Goal: Information Seeking & Learning: Learn about a topic

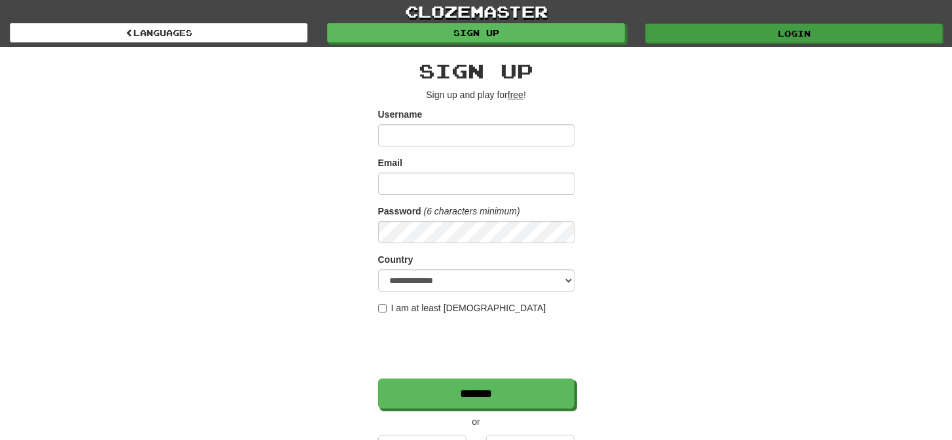
type input "*********"
click at [686, 33] on link "Login" at bounding box center [794, 34] width 298 height 20
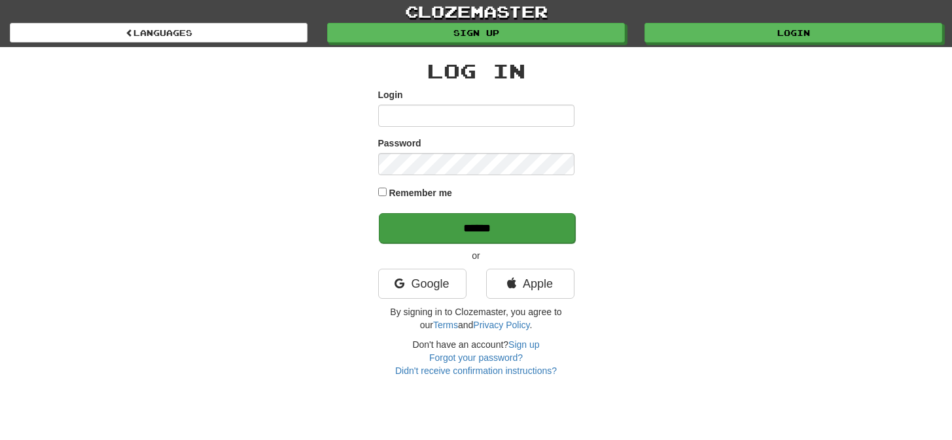
type input "*********"
click at [481, 231] on input "******" at bounding box center [477, 228] width 196 height 30
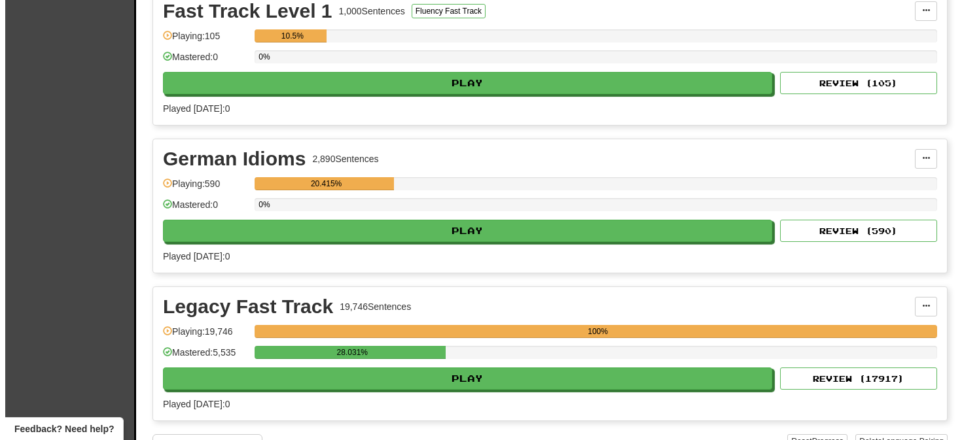
scroll to position [512, 0]
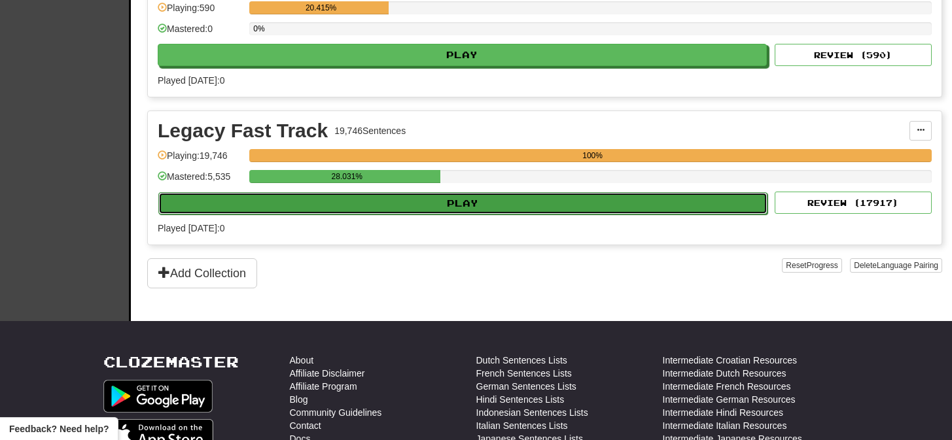
click at [465, 202] on button "Play" at bounding box center [462, 203] width 609 height 22
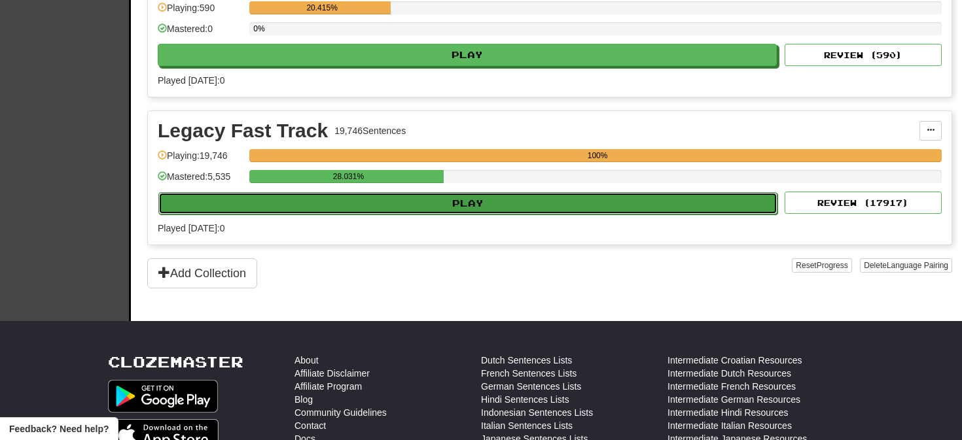
select select "**"
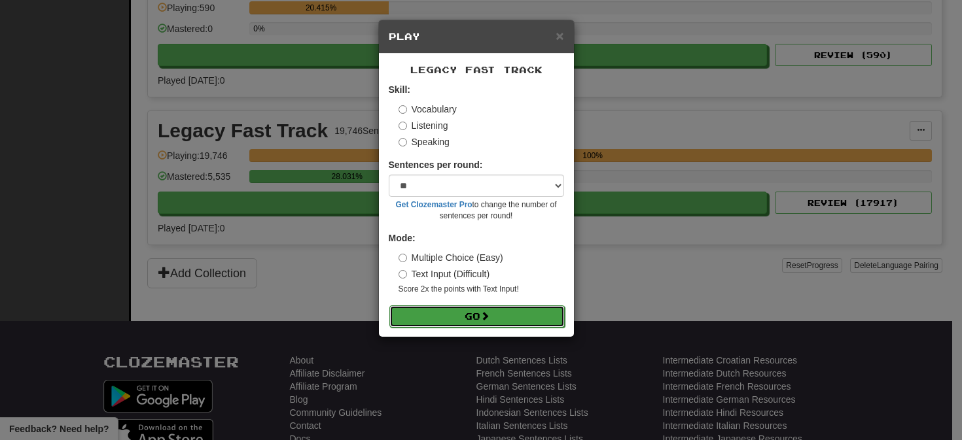
click at [473, 315] on button "Go" at bounding box center [476, 317] width 175 height 22
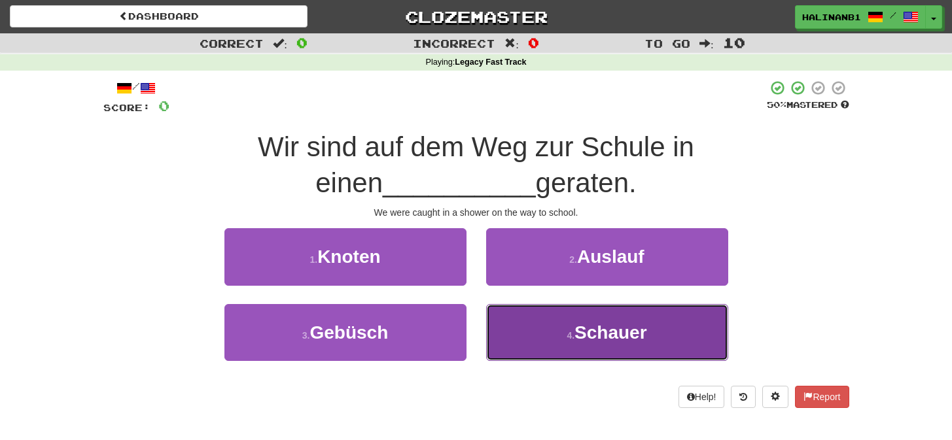
click at [506, 325] on button "4 . Schauer" at bounding box center [607, 332] width 242 height 57
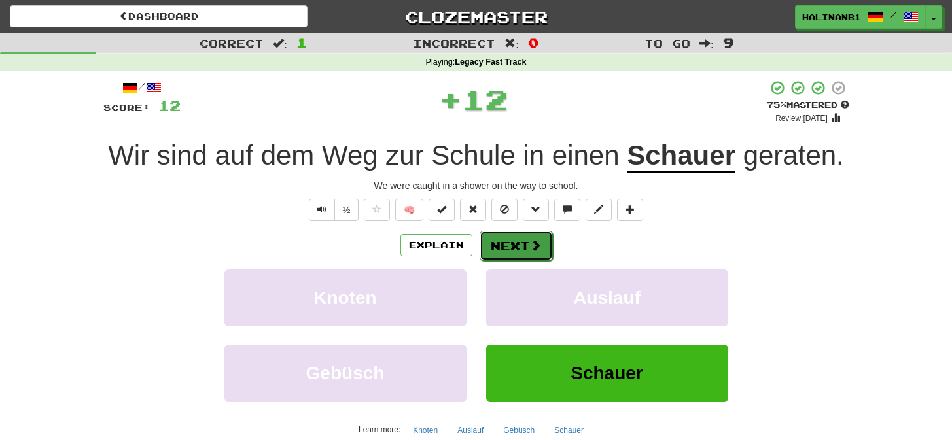
click at [516, 238] on button "Next" at bounding box center [516, 246] width 73 height 30
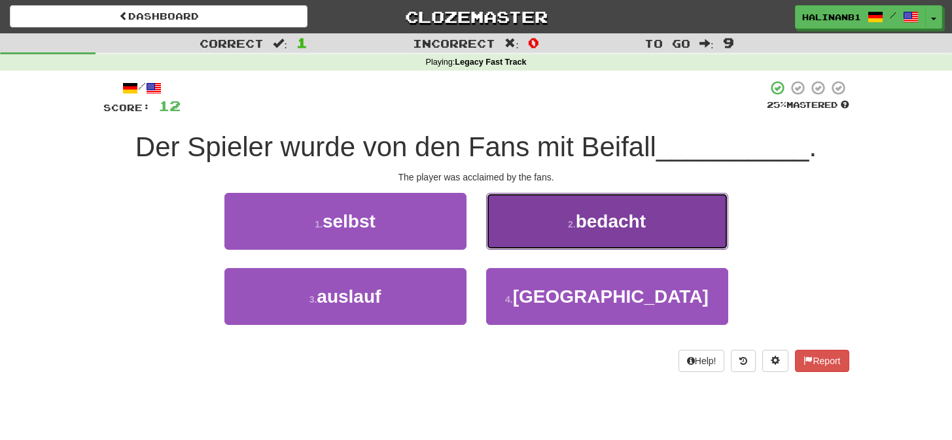
click at [512, 242] on button "2 . bedacht" at bounding box center [607, 221] width 242 height 57
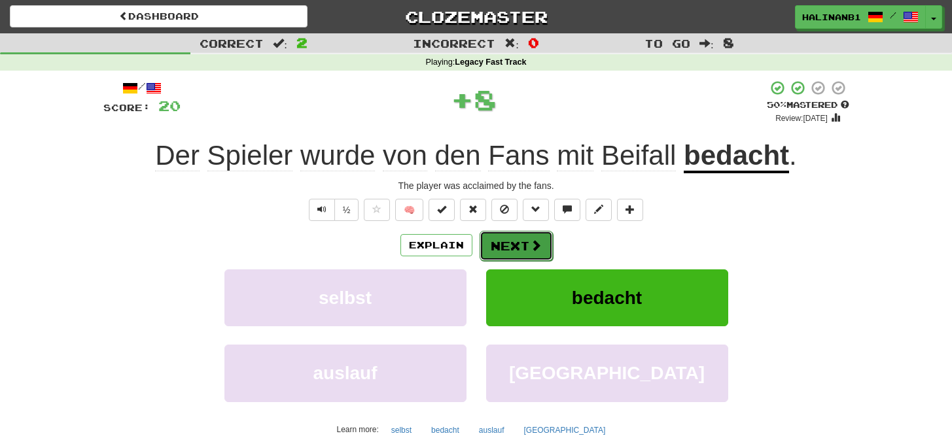
click at [512, 242] on button "Next" at bounding box center [516, 246] width 73 height 30
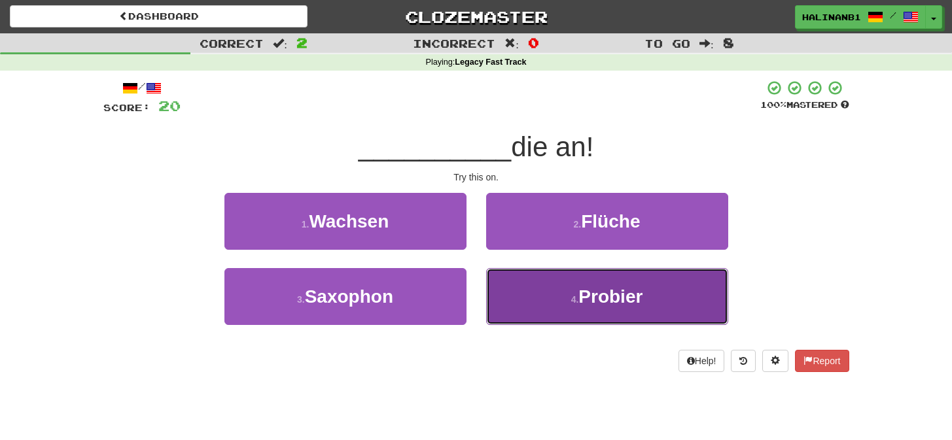
click at [511, 282] on button "4 . Probier" at bounding box center [607, 296] width 242 height 57
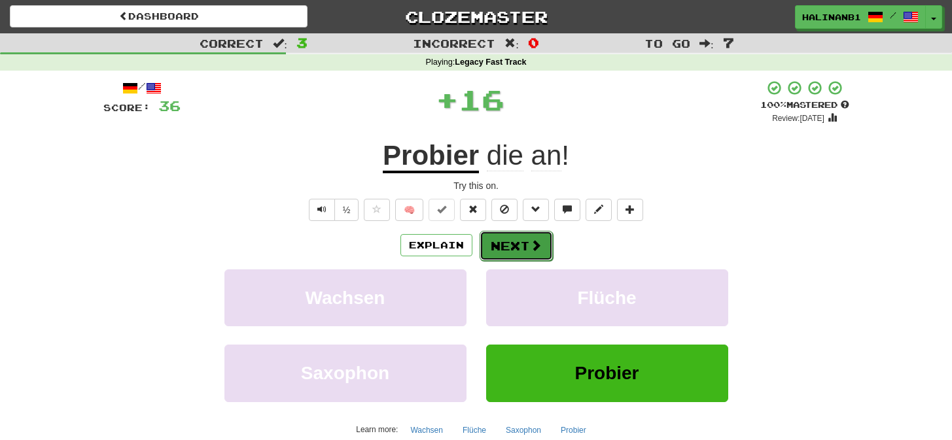
click at [510, 236] on button "Next" at bounding box center [516, 246] width 73 height 30
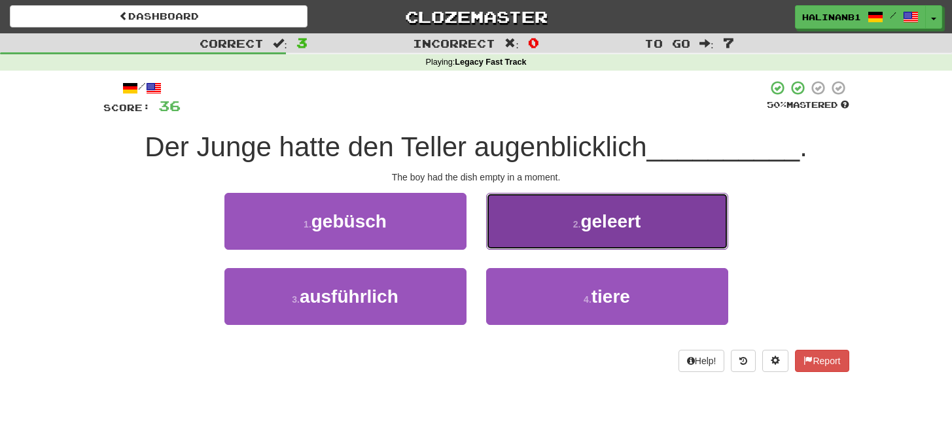
click at [512, 232] on button "2 . geleert" at bounding box center [607, 221] width 242 height 57
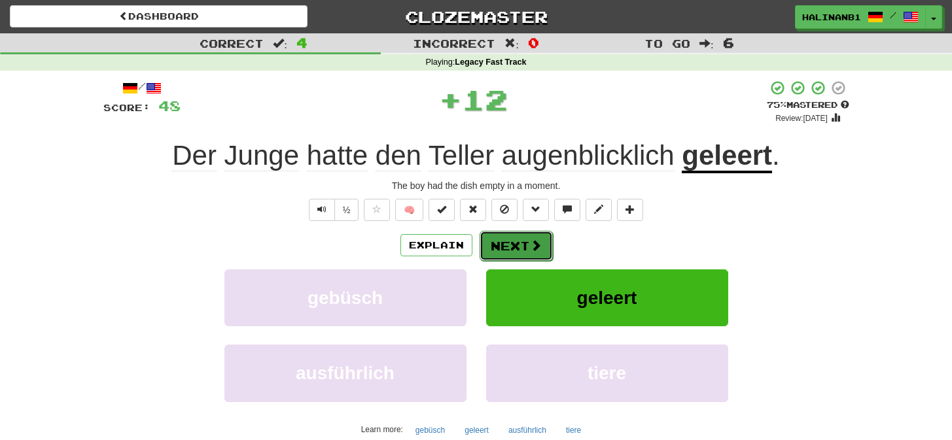
click at [509, 238] on button "Next" at bounding box center [516, 246] width 73 height 30
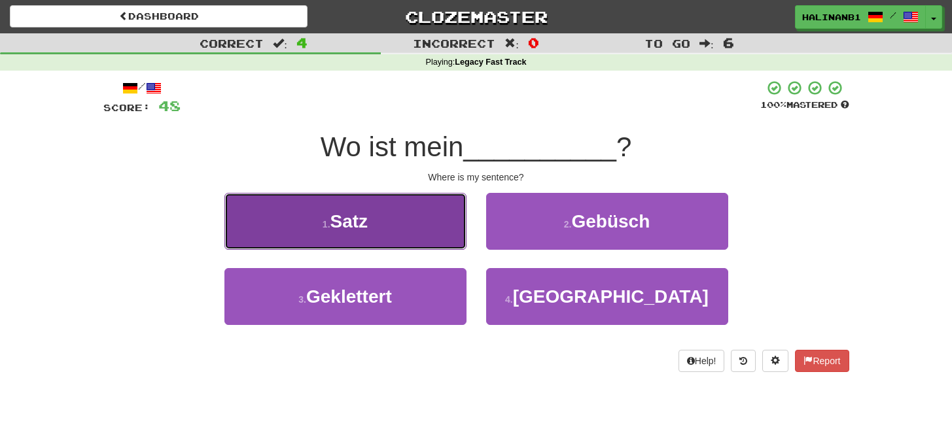
click at [434, 211] on button "1 . Satz" at bounding box center [345, 221] width 242 height 57
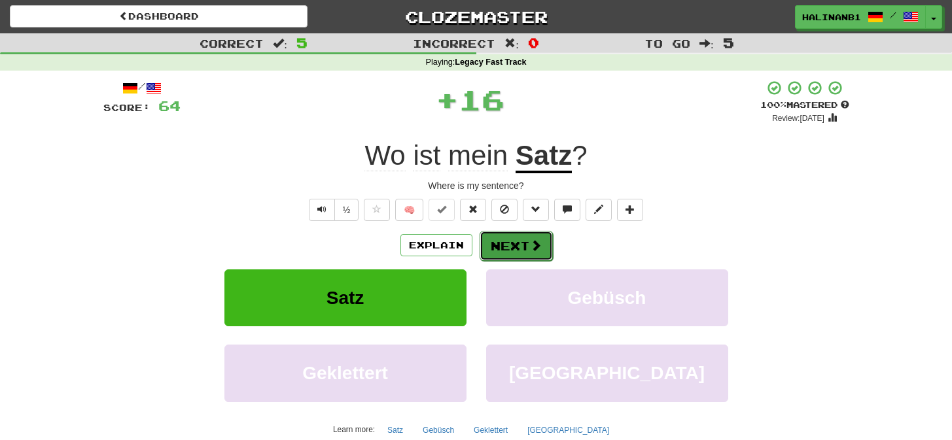
click at [523, 240] on button "Next" at bounding box center [516, 246] width 73 height 30
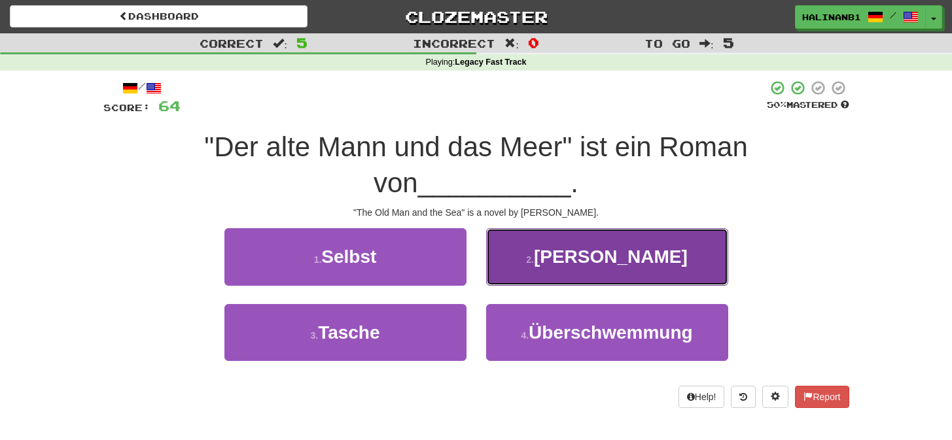
click at [522, 242] on button "2 . Hemingway" at bounding box center [607, 256] width 242 height 57
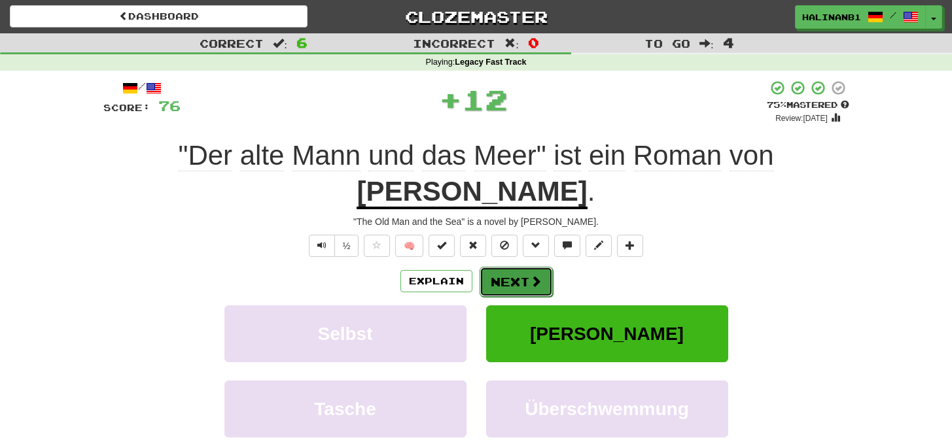
click at [518, 273] on button "Next" at bounding box center [516, 282] width 73 height 30
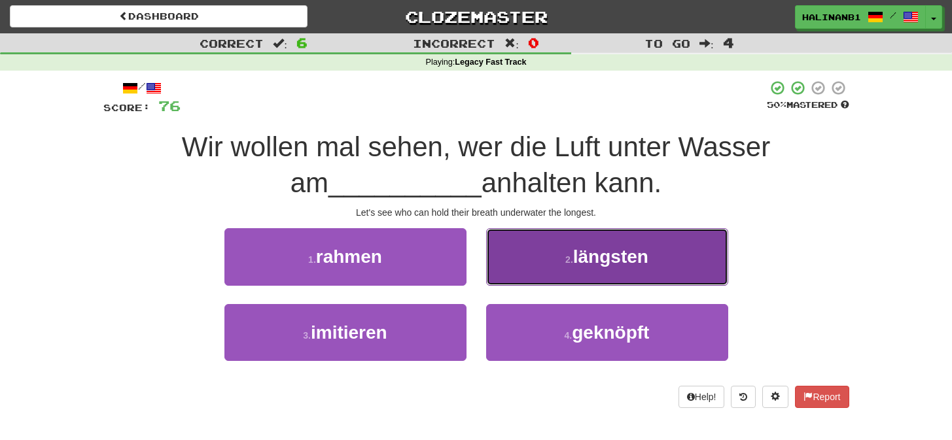
click at [518, 265] on button "2 . längsten" at bounding box center [607, 256] width 242 height 57
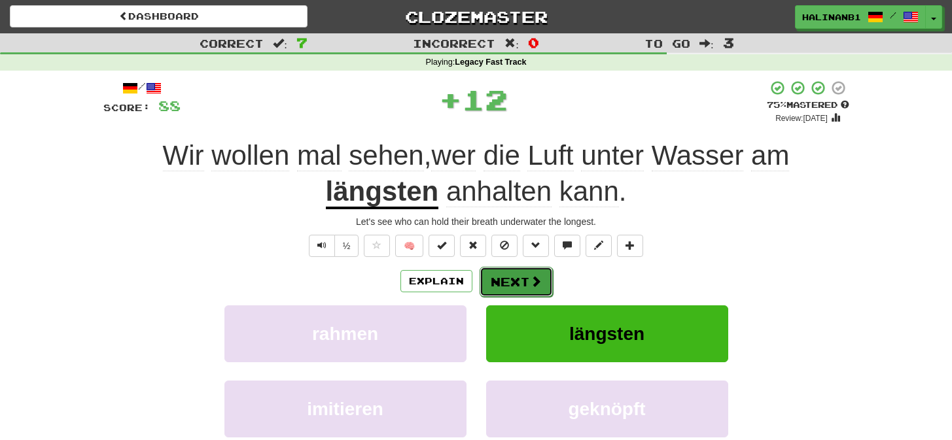
click at [517, 270] on button "Next" at bounding box center [516, 282] width 73 height 30
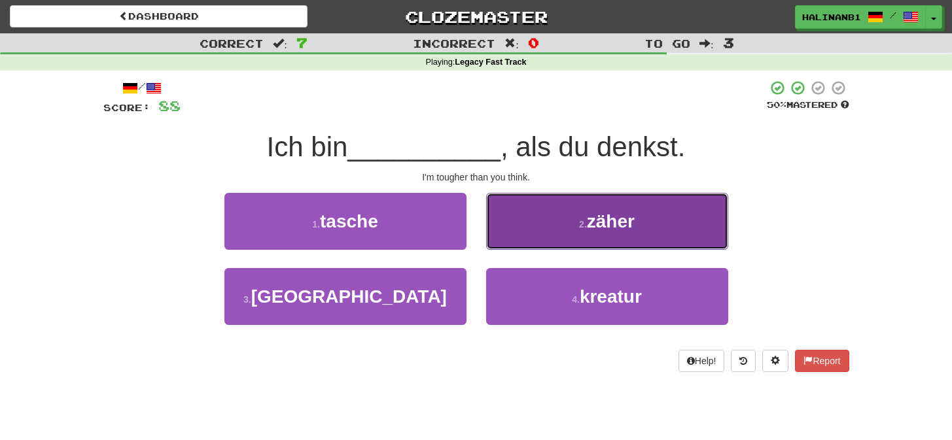
click at [516, 228] on button "2 . zäher" at bounding box center [607, 221] width 242 height 57
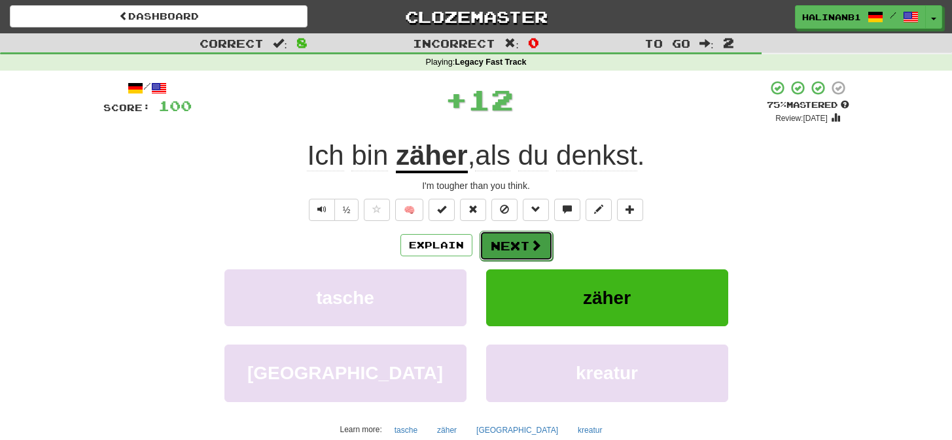
click at [505, 238] on button "Next" at bounding box center [516, 246] width 73 height 30
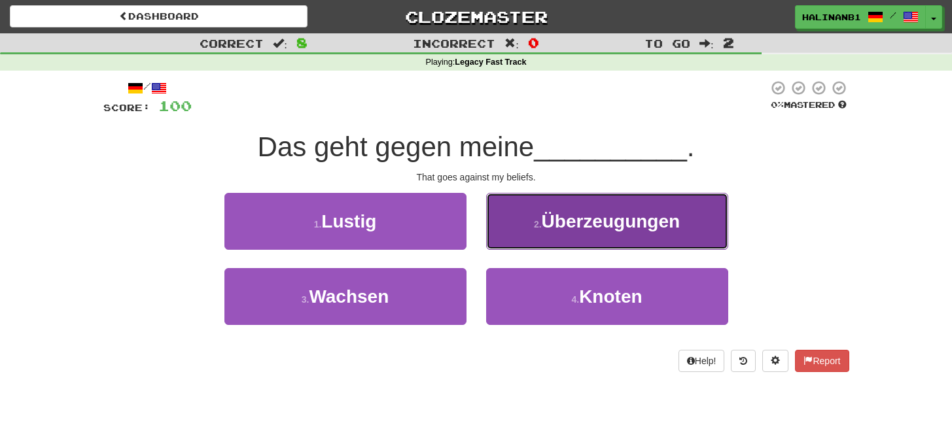
click at [488, 234] on button "2 . Überzeugungen" at bounding box center [607, 221] width 242 height 57
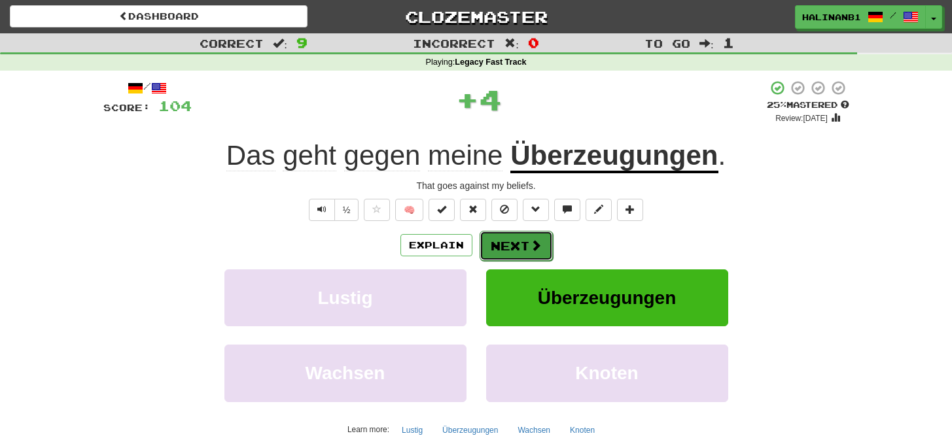
click at [492, 248] on button "Next" at bounding box center [516, 246] width 73 height 30
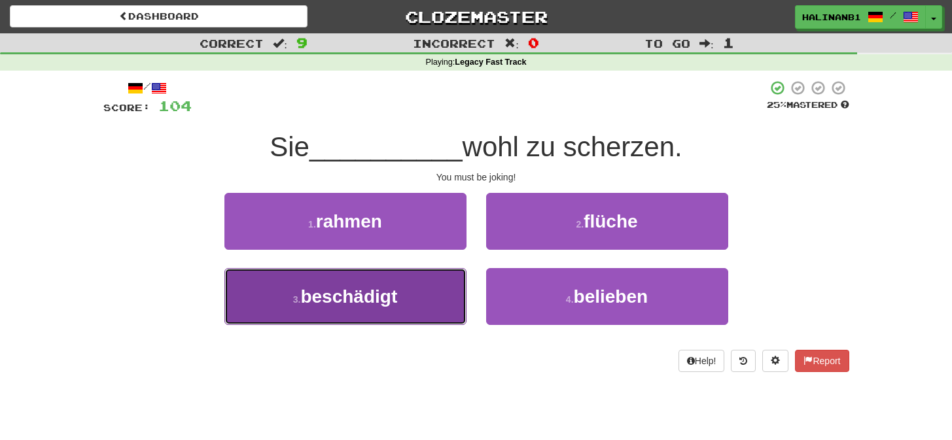
click at [449, 287] on button "3 . beschädigt" at bounding box center [345, 296] width 242 height 57
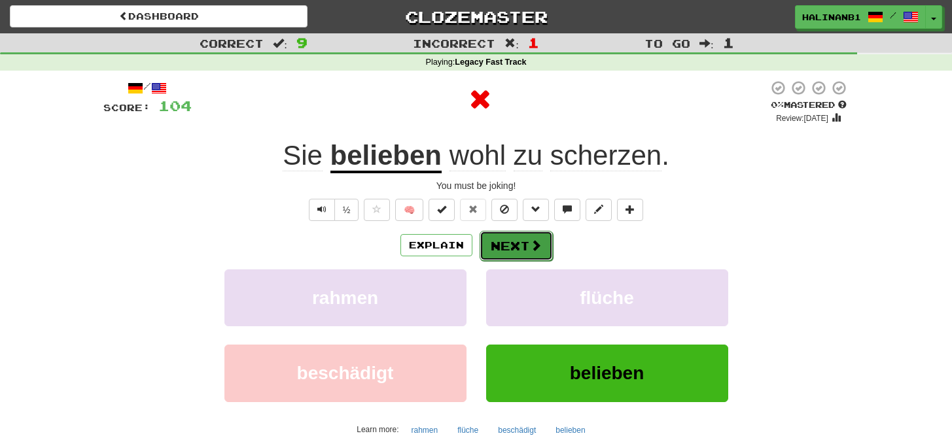
click at [512, 245] on button "Next" at bounding box center [516, 246] width 73 height 30
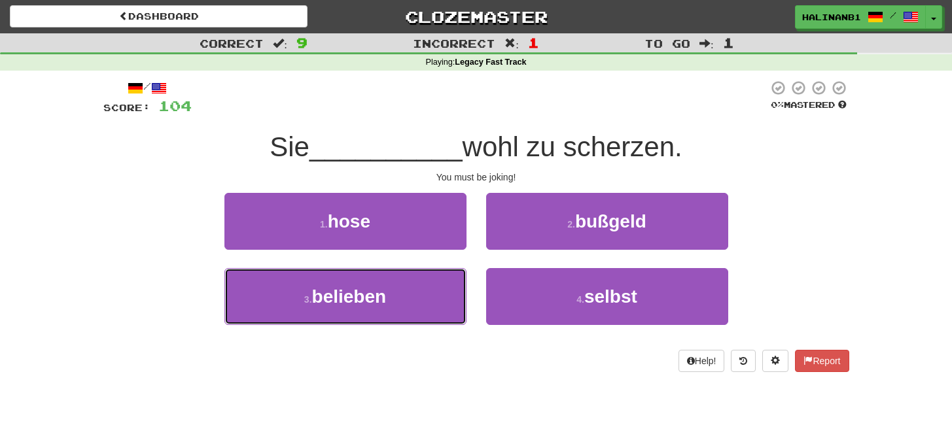
drag, startPoint x: 440, startPoint y: 296, endPoint x: 472, endPoint y: 261, distance: 47.2
click at [441, 293] on button "3 . belieben" at bounding box center [345, 296] width 242 height 57
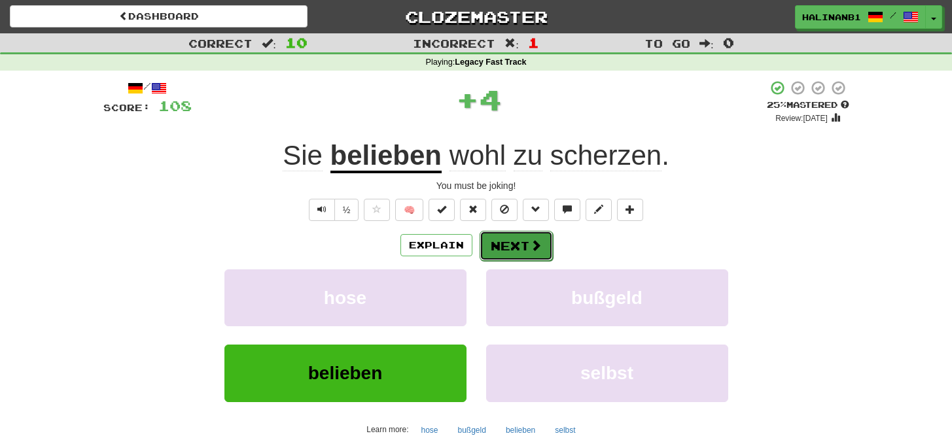
click at [495, 243] on button "Next" at bounding box center [516, 246] width 73 height 30
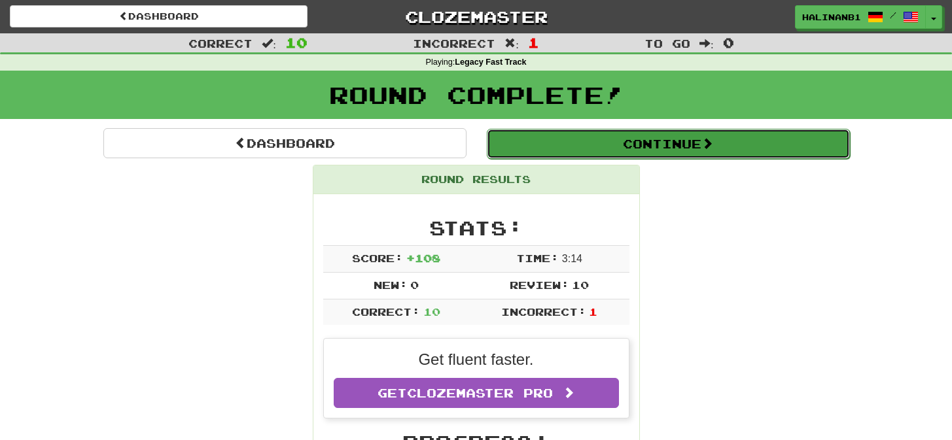
click at [528, 141] on button "Continue" at bounding box center [668, 144] width 363 height 30
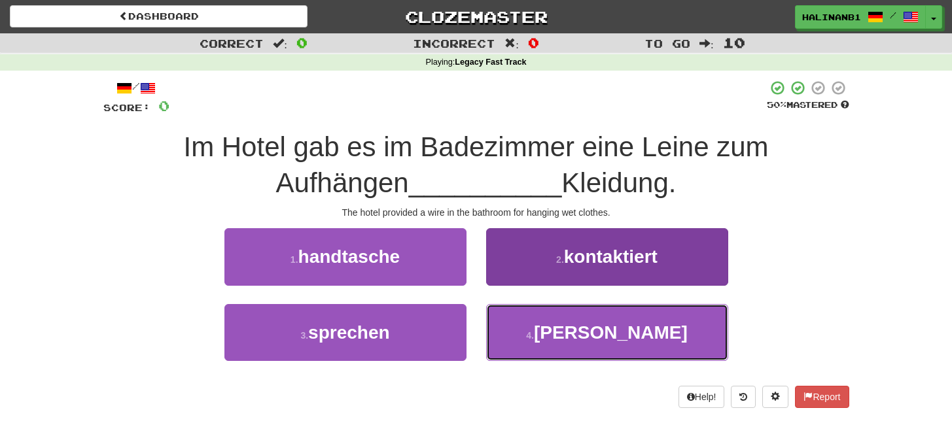
drag, startPoint x: 511, startPoint y: 329, endPoint x: 509, endPoint y: 319, distance: 10.0
click at [511, 329] on button "4 . nasser" at bounding box center [607, 332] width 242 height 57
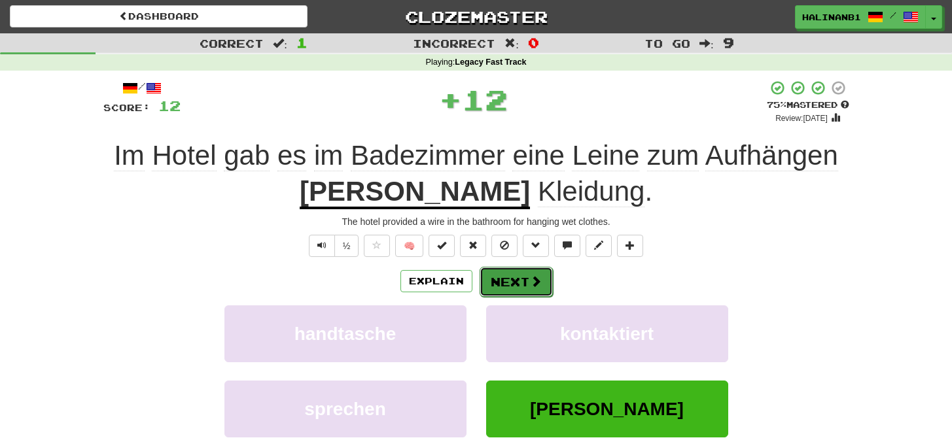
click at [505, 282] on button "Next" at bounding box center [516, 282] width 73 height 30
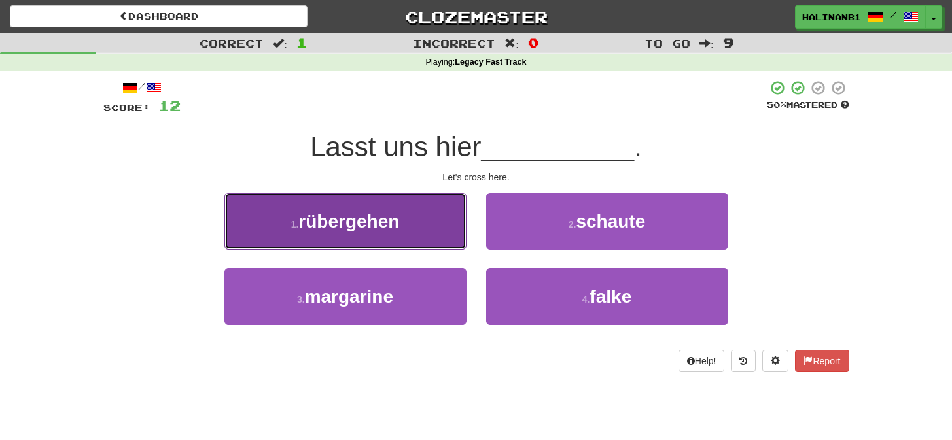
click at [448, 240] on button "1 . rübergehen" at bounding box center [345, 221] width 242 height 57
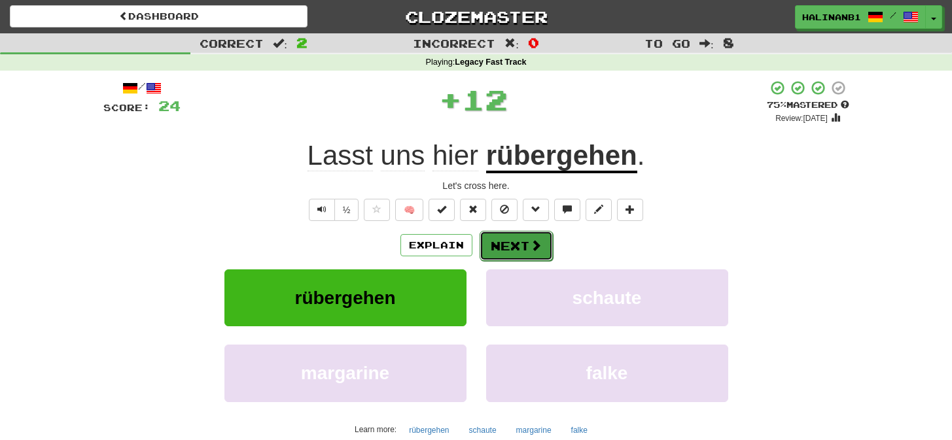
click at [497, 254] on button "Next" at bounding box center [516, 246] width 73 height 30
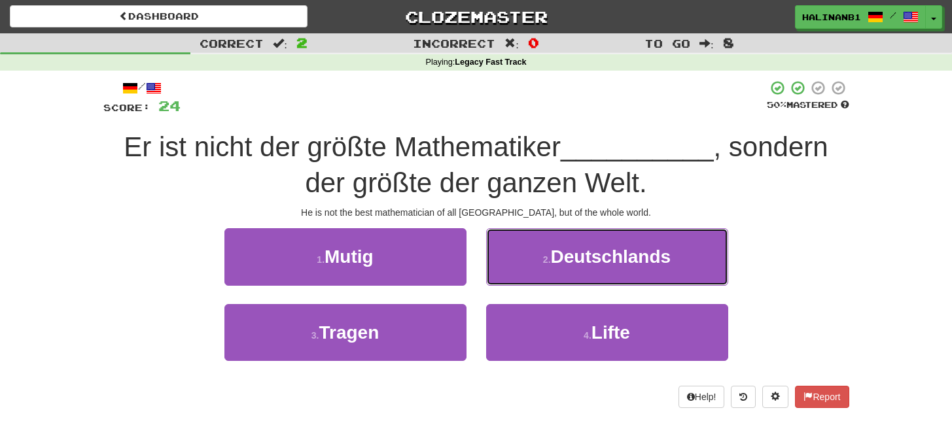
click at [497, 254] on button "2 . Deutschlands" at bounding box center [607, 256] width 242 height 57
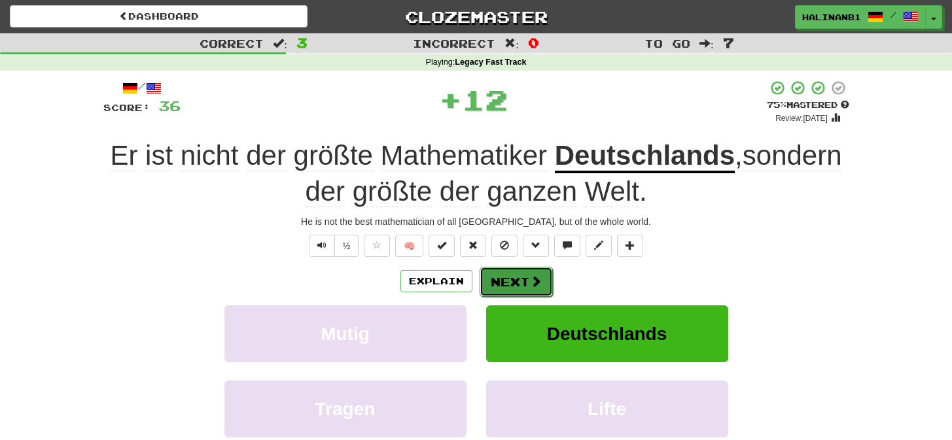
click at [499, 277] on button "Next" at bounding box center [516, 282] width 73 height 30
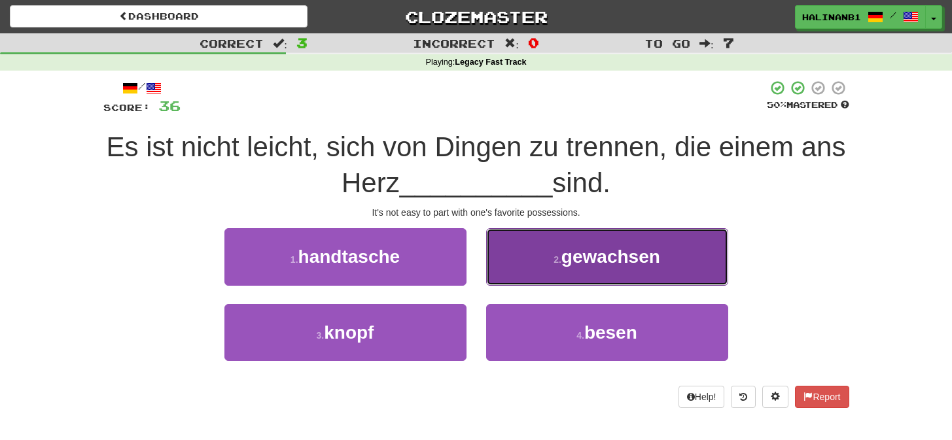
drag, startPoint x: 505, startPoint y: 247, endPoint x: 503, endPoint y: 263, distance: 16.5
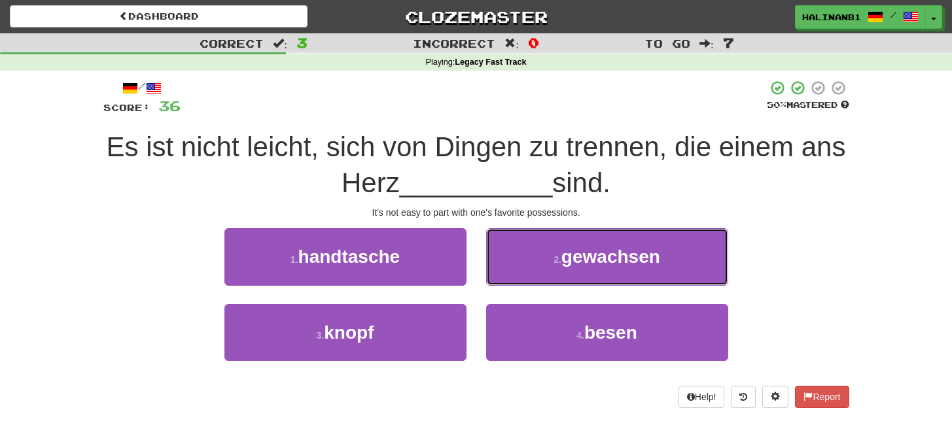
click at [505, 248] on button "2 . gewachsen" at bounding box center [607, 256] width 242 height 57
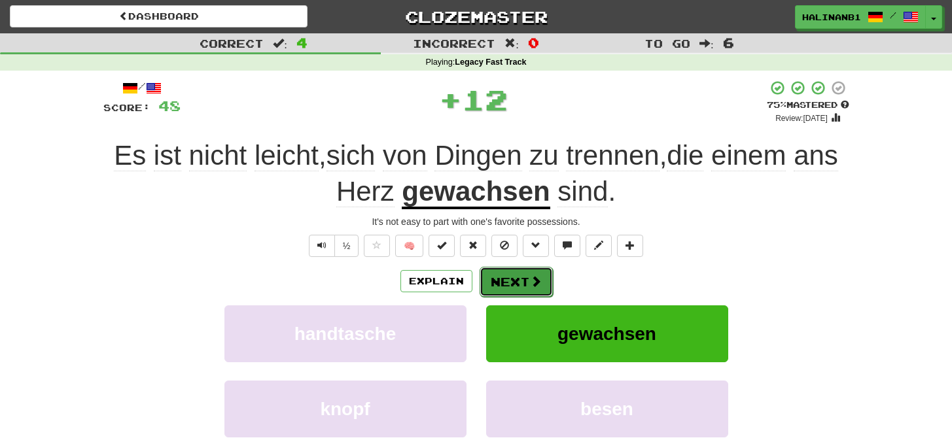
click at [501, 275] on button "Next" at bounding box center [516, 282] width 73 height 30
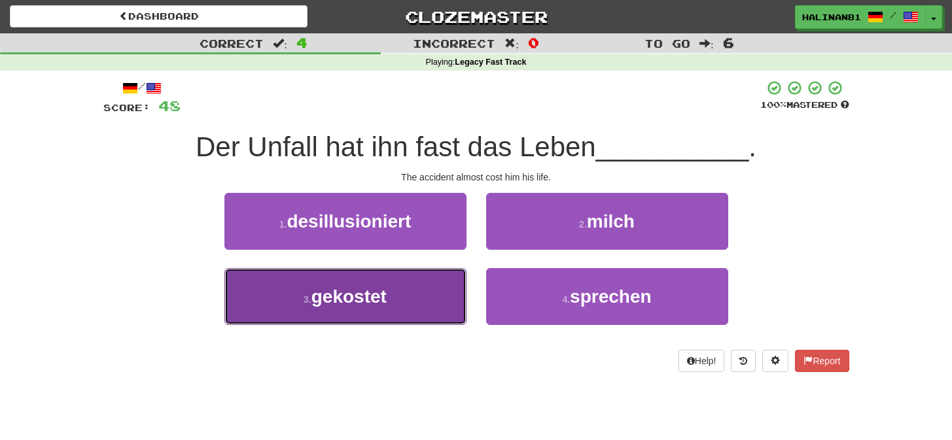
drag, startPoint x: 421, startPoint y: 314, endPoint x: 470, endPoint y: 262, distance: 71.3
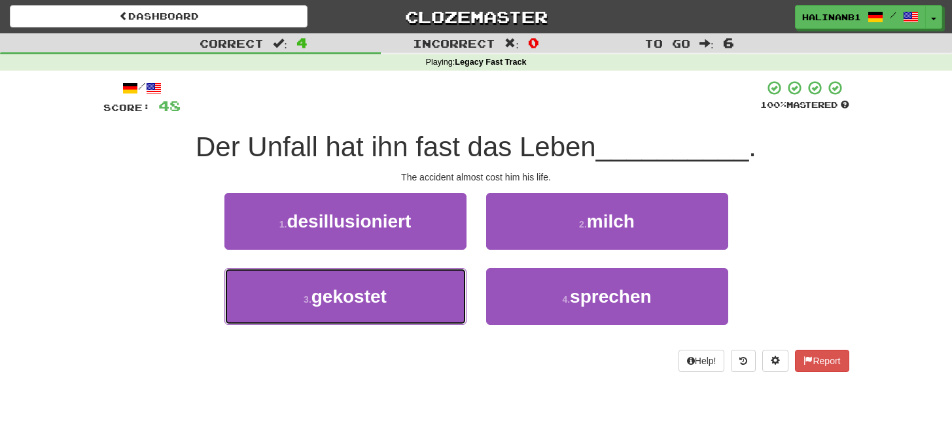
click at [421, 314] on button "3 . gekostet" at bounding box center [345, 296] width 242 height 57
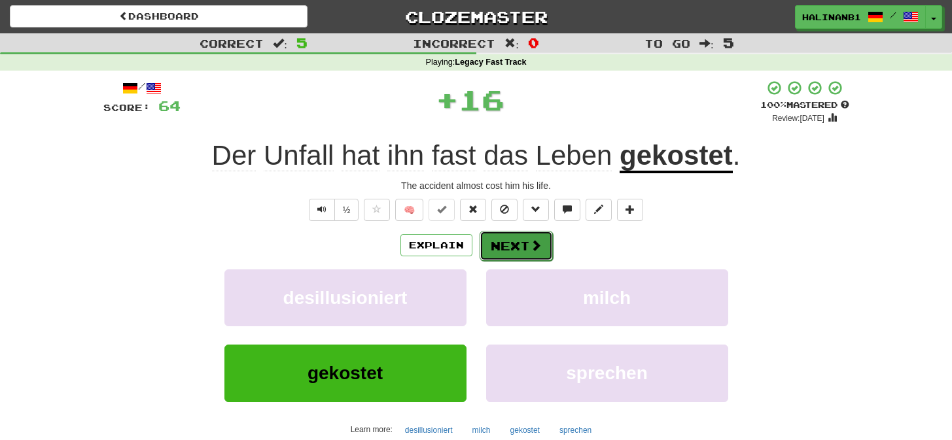
click at [493, 242] on button "Next" at bounding box center [516, 246] width 73 height 30
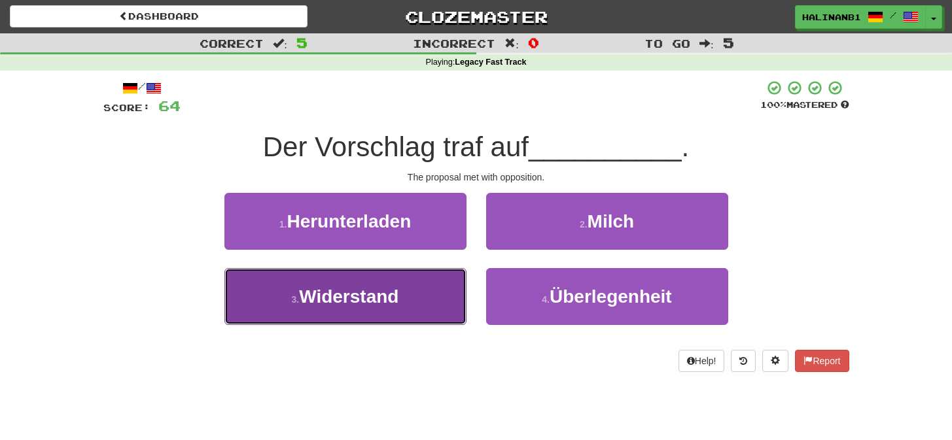
click at [459, 273] on button "3 . Widerstand" at bounding box center [345, 296] width 242 height 57
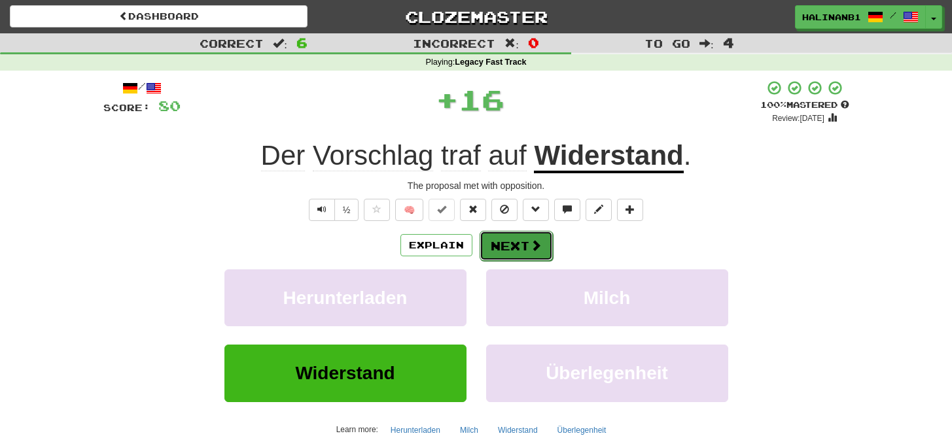
click at [497, 232] on button "Next" at bounding box center [516, 246] width 73 height 30
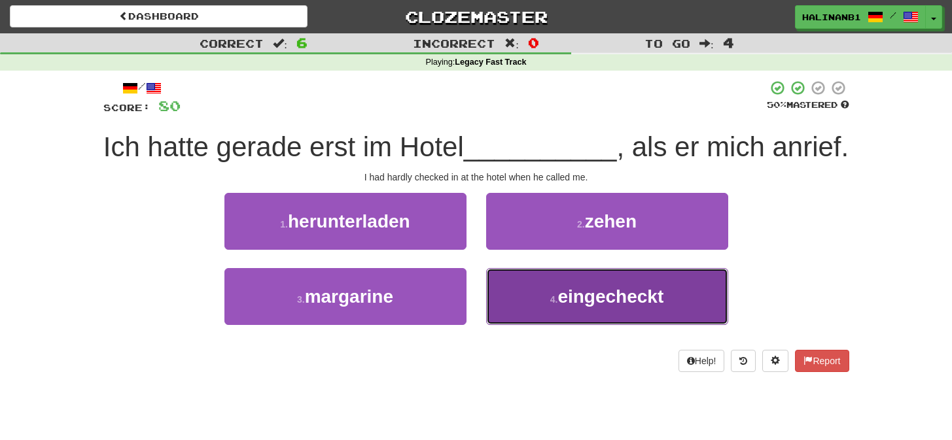
click at [518, 295] on button "4 . eingecheckt" at bounding box center [607, 296] width 242 height 57
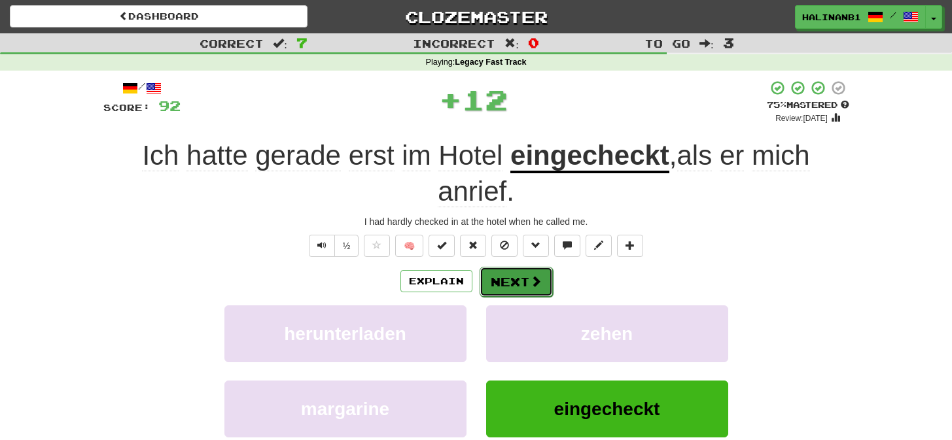
click at [513, 276] on button "Next" at bounding box center [516, 282] width 73 height 30
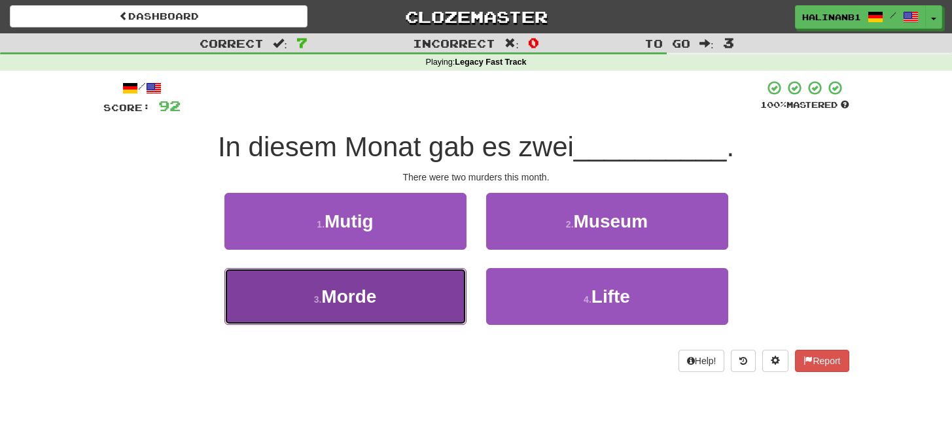
click at [462, 293] on button "3 . Morde" at bounding box center [345, 296] width 242 height 57
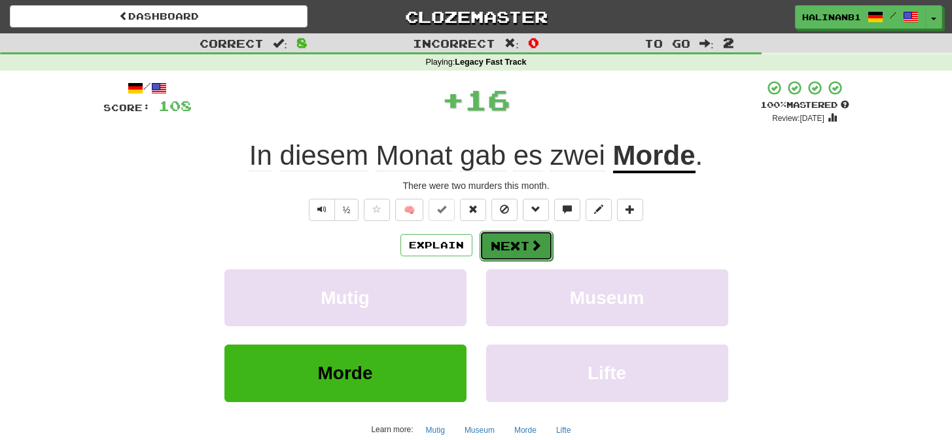
click at [524, 248] on button "Next" at bounding box center [516, 246] width 73 height 30
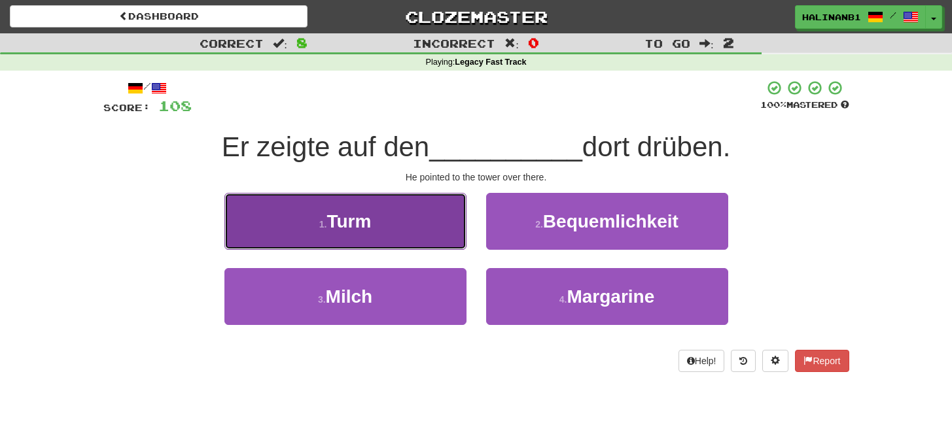
click at [429, 223] on button "1 . Turm" at bounding box center [345, 221] width 242 height 57
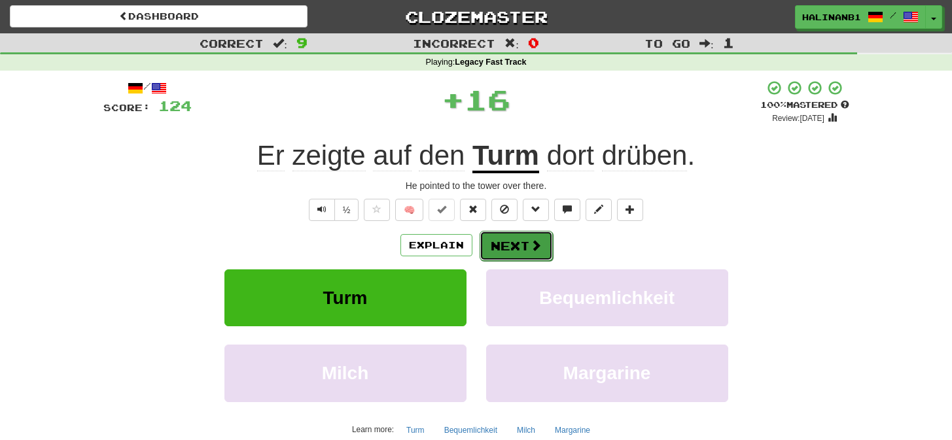
click at [530, 251] on span at bounding box center [536, 246] width 12 height 12
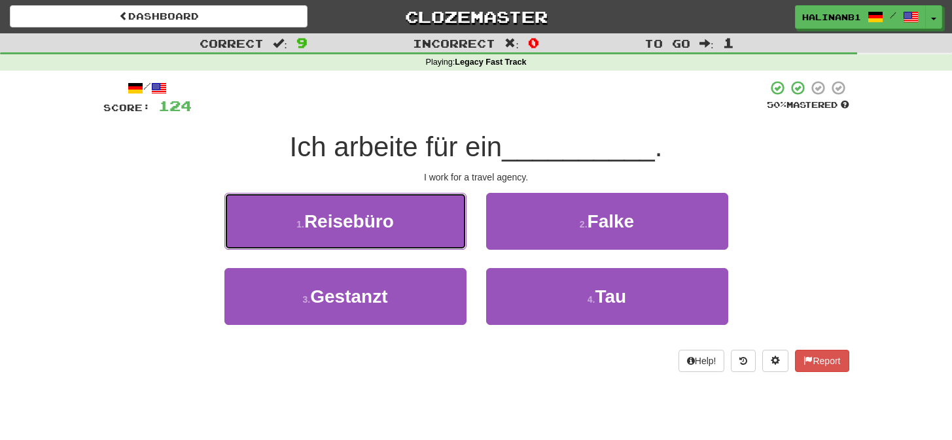
drag, startPoint x: 404, startPoint y: 209, endPoint x: 412, endPoint y: 223, distance: 16.2
click at [404, 210] on button "1 . Reisebüro" at bounding box center [345, 221] width 242 height 57
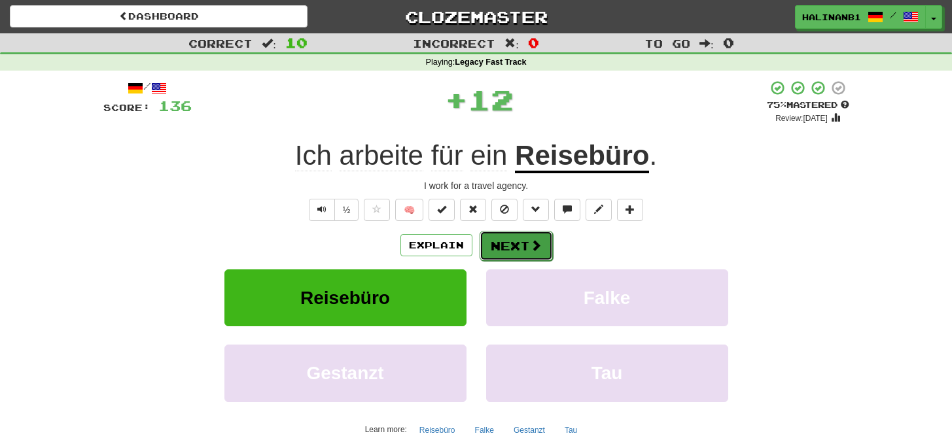
click at [518, 236] on button "Next" at bounding box center [516, 246] width 73 height 30
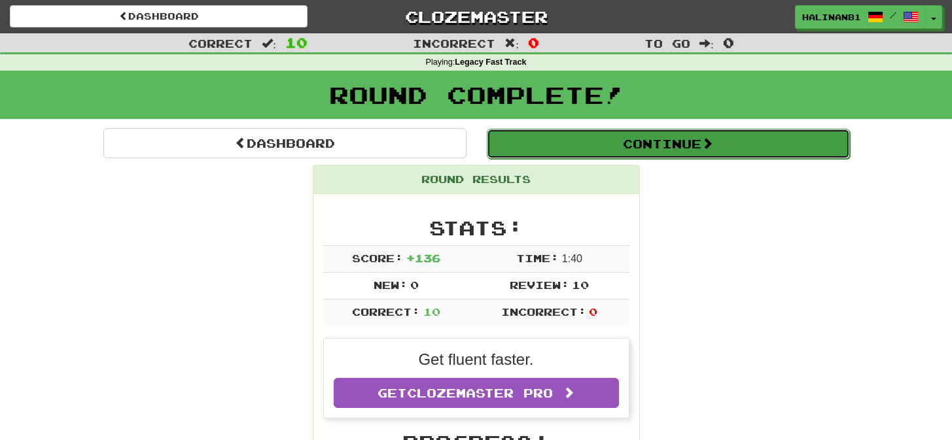
click at [550, 137] on button "Continue" at bounding box center [668, 144] width 363 height 30
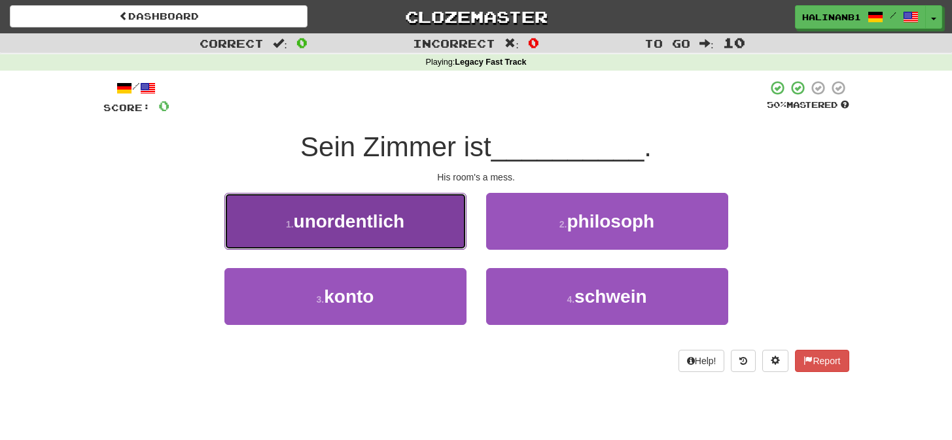
click at [431, 242] on button "1 . unordentlich" at bounding box center [345, 221] width 242 height 57
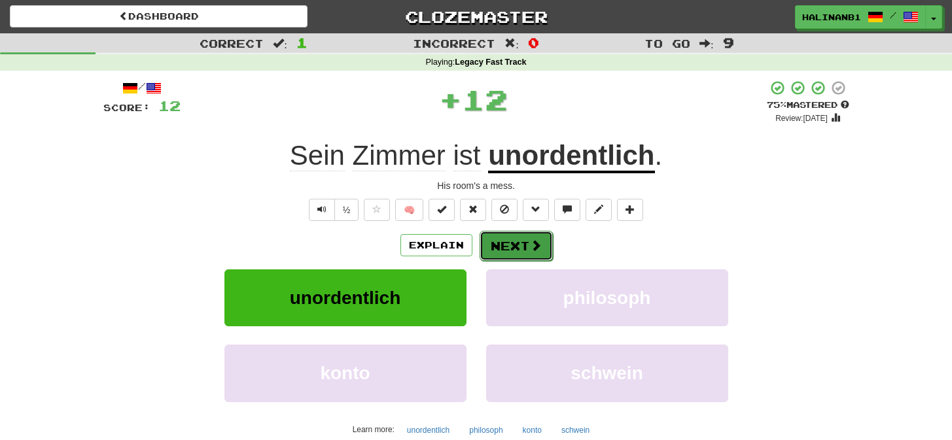
click at [515, 242] on button "Next" at bounding box center [516, 246] width 73 height 30
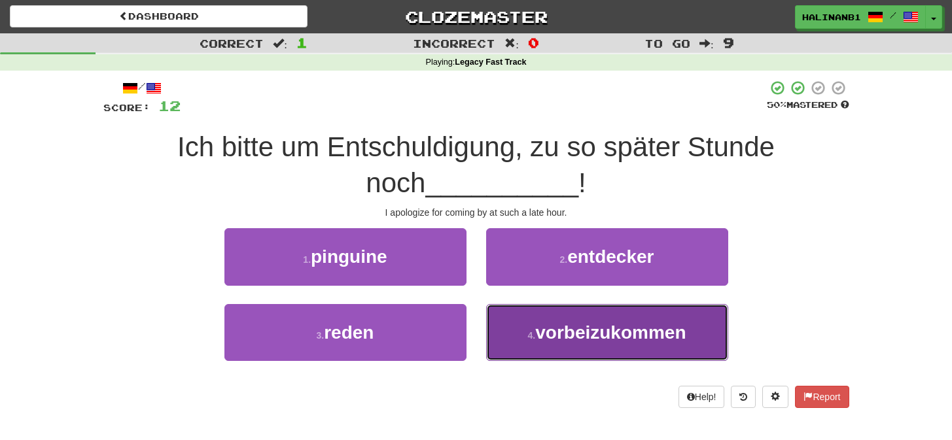
click at [510, 327] on button "4 . vorbeizukommen" at bounding box center [607, 332] width 242 height 57
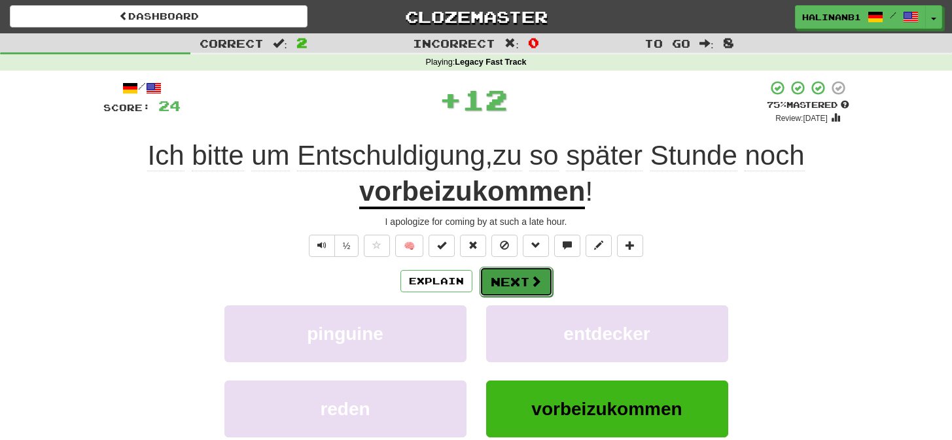
click at [515, 285] on button "Next" at bounding box center [516, 282] width 73 height 30
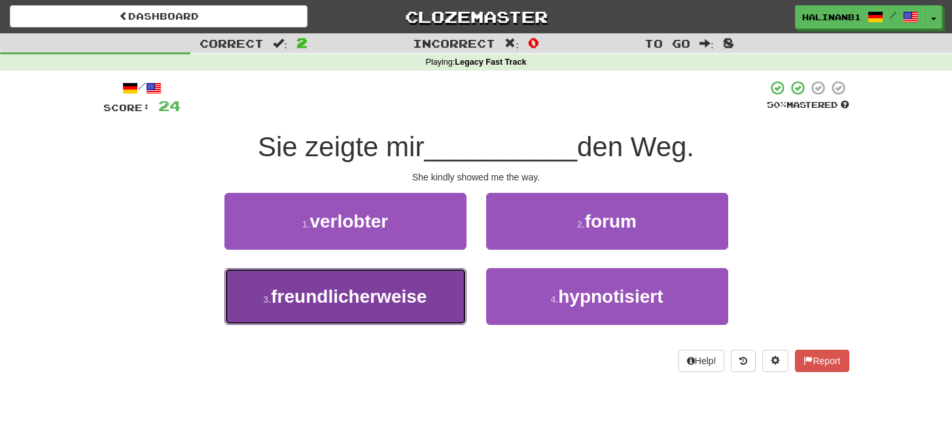
click at [448, 294] on button "3 . freundlicherweise" at bounding box center [345, 296] width 242 height 57
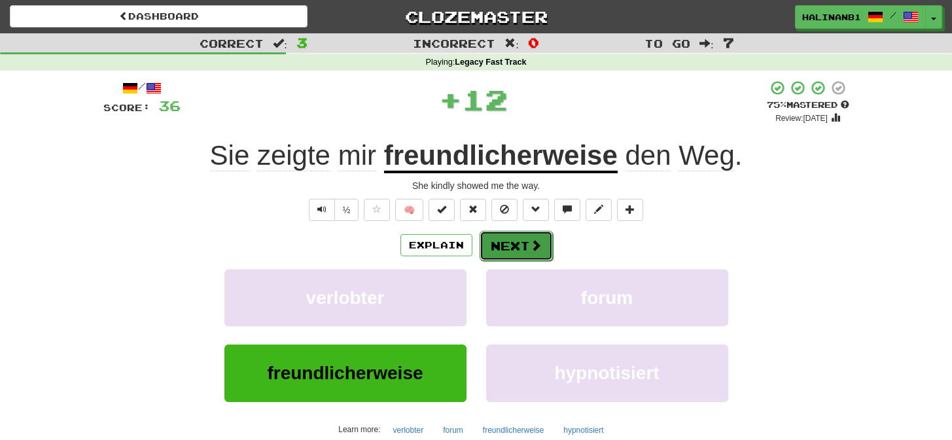
click at [505, 246] on button "Next" at bounding box center [516, 246] width 73 height 30
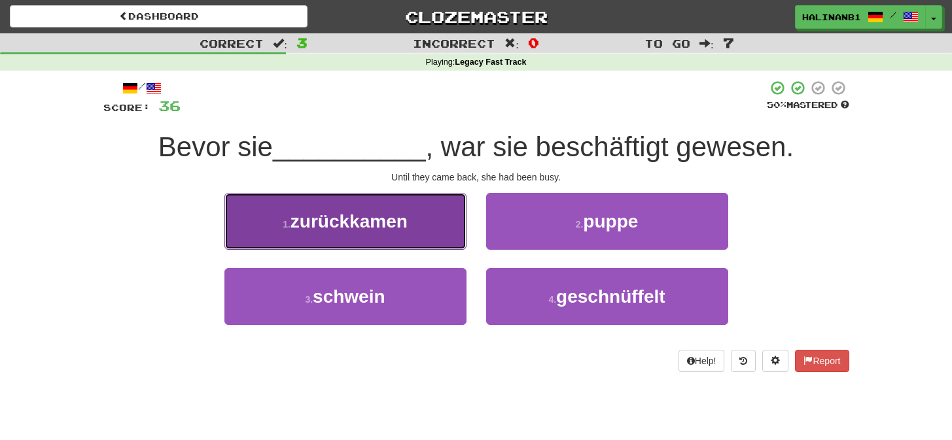
click at [430, 225] on button "1 . zurückkamen" at bounding box center [345, 221] width 242 height 57
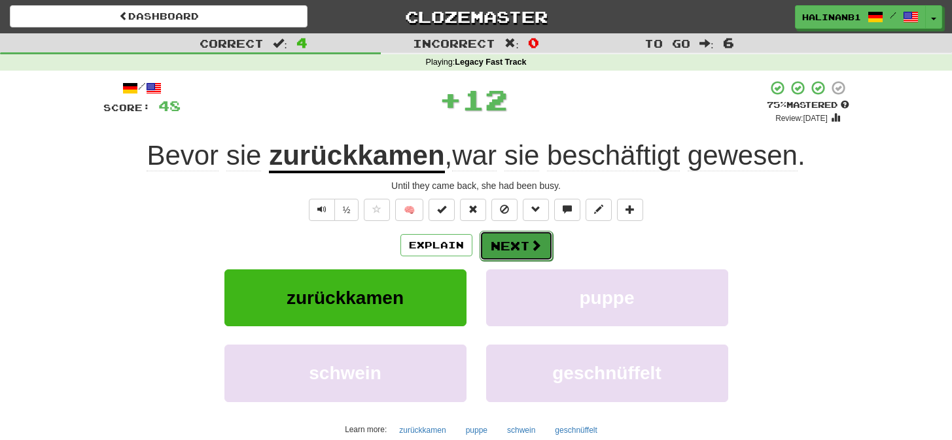
click at [520, 249] on button "Next" at bounding box center [516, 246] width 73 height 30
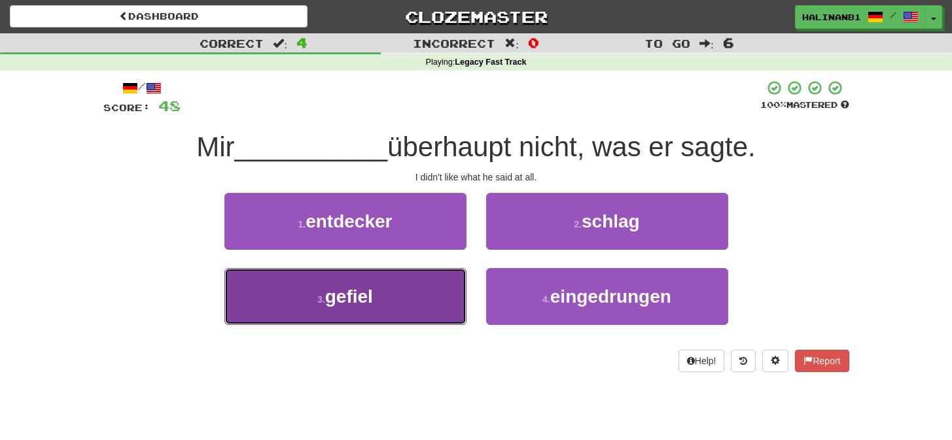
click at [425, 286] on button "3 . gefiel" at bounding box center [345, 296] width 242 height 57
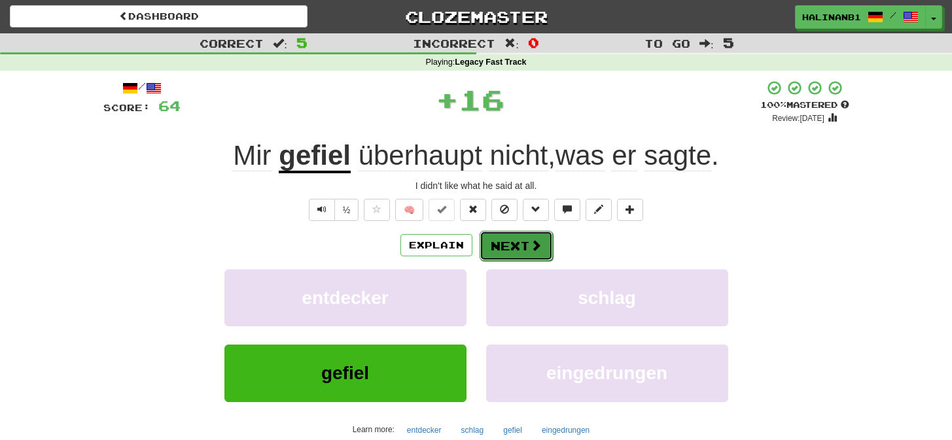
click at [547, 241] on button "Next" at bounding box center [516, 246] width 73 height 30
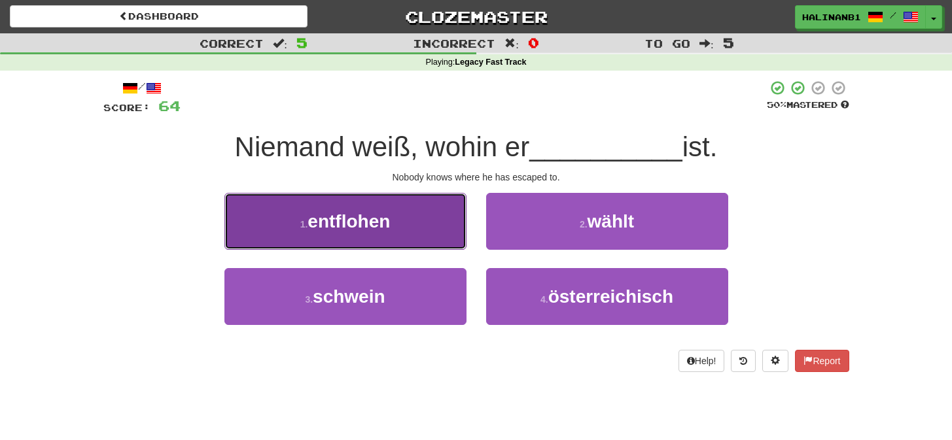
click at [461, 232] on button "1 . entflohen" at bounding box center [345, 221] width 242 height 57
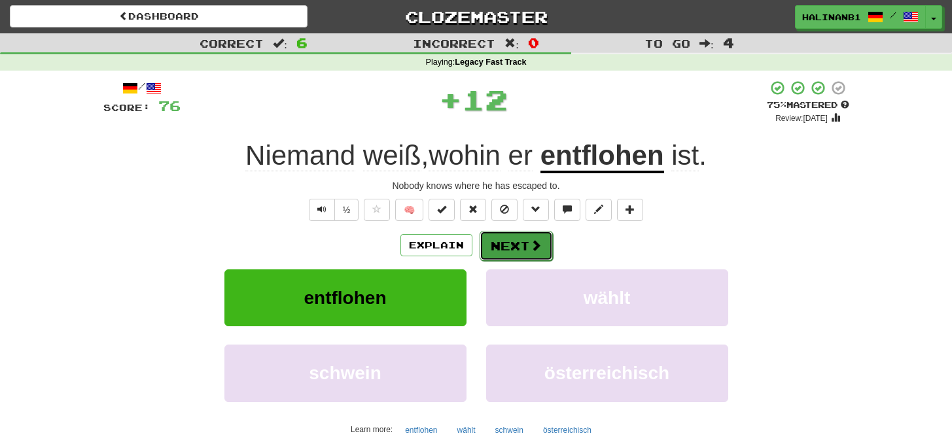
click at [542, 247] on button "Next" at bounding box center [516, 246] width 73 height 30
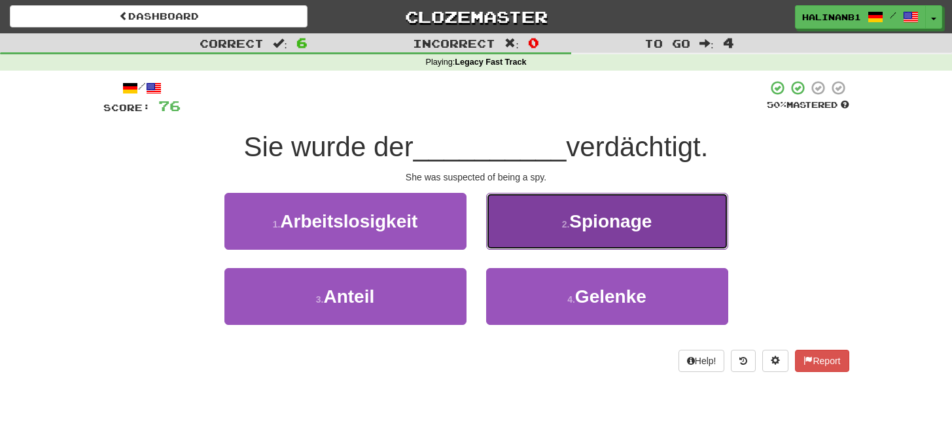
click at [543, 244] on button "2 . Spionage" at bounding box center [607, 221] width 242 height 57
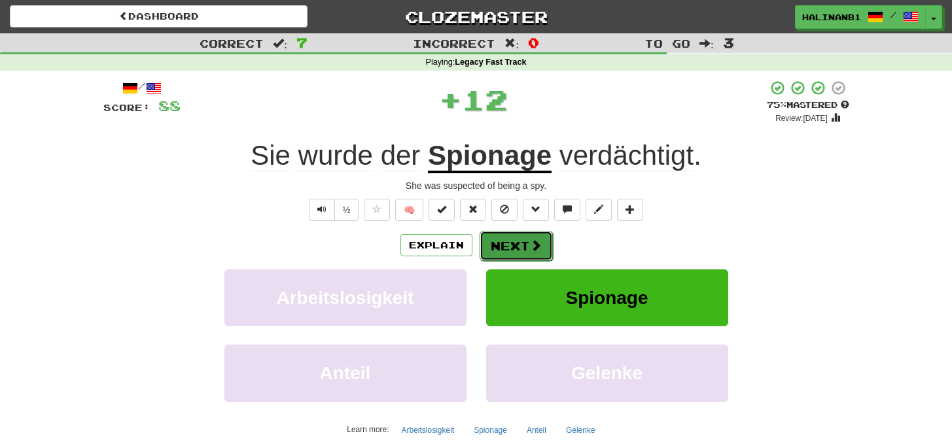
click at [535, 245] on span at bounding box center [536, 246] width 12 height 12
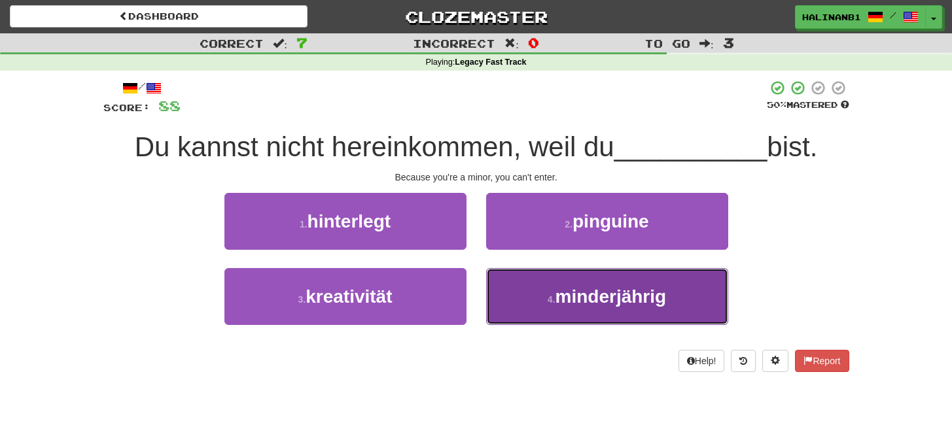
click at [532, 295] on button "4 . minderjährig" at bounding box center [607, 296] width 242 height 57
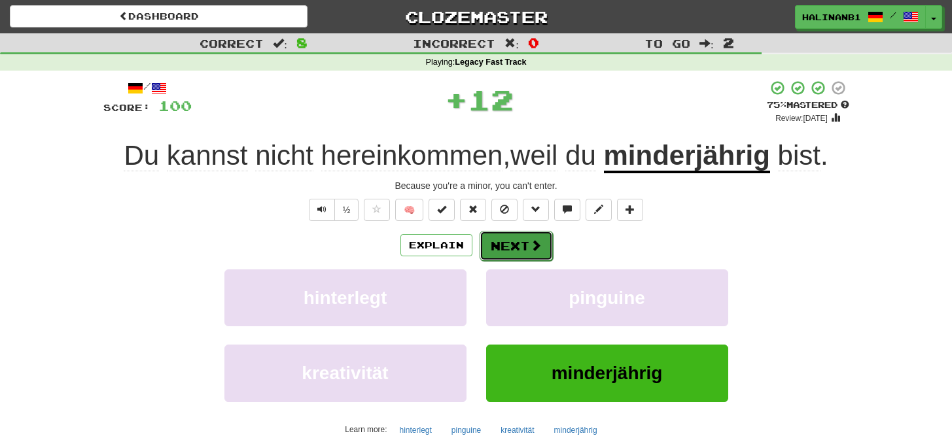
click at [518, 243] on button "Next" at bounding box center [516, 246] width 73 height 30
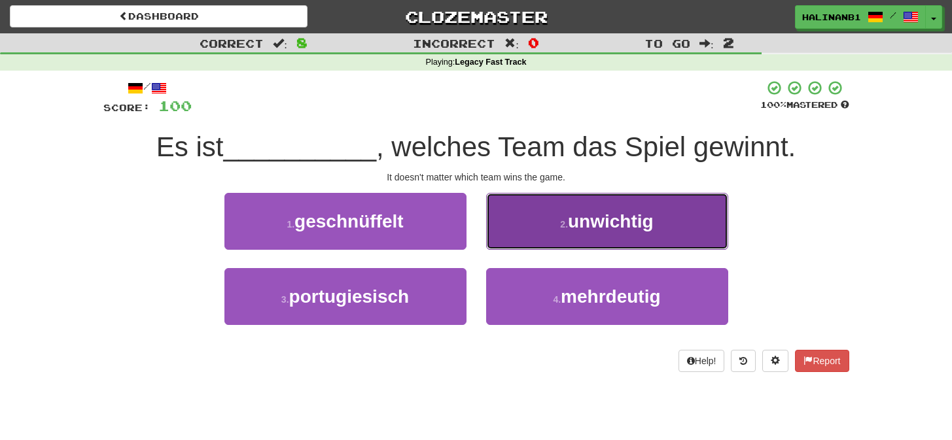
click at [518, 243] on button "2 . unwichtig" at bounding box center [607, 221] width 242 height 57
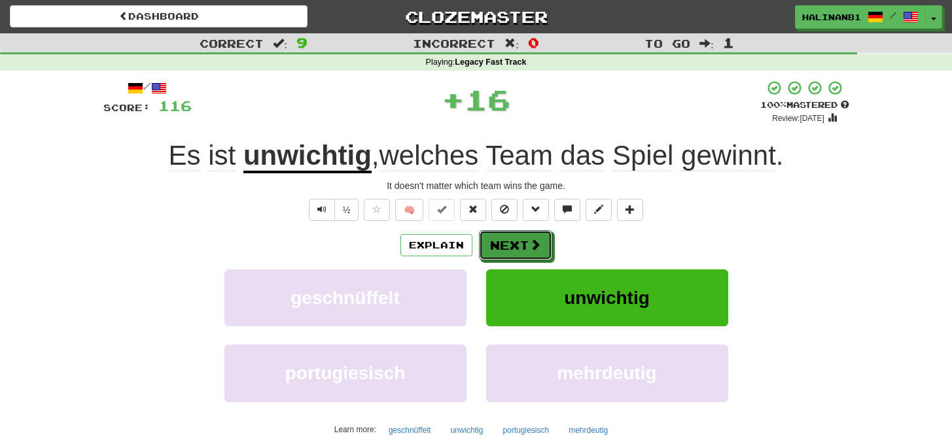
click at [518, 243] on button "Next" at bounding box center [515, 245] width 73 height 30
